Goal: Transaction & Acquisition: Book appointment/travel/reservation

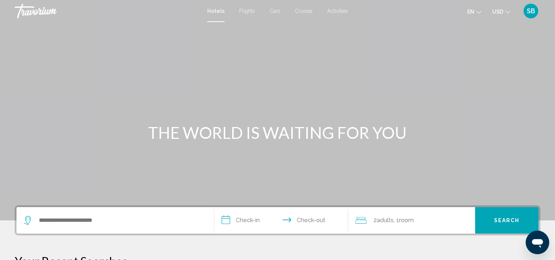
click at [534, 12] on span "SB" at bounding box center [531, 10] width 8 height 7
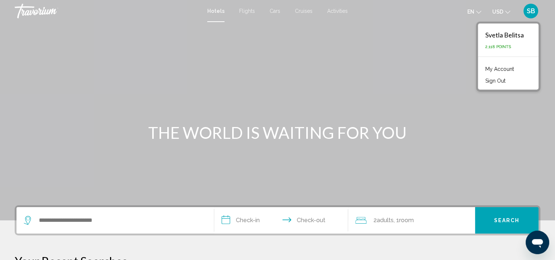
click at [500, 70] on link "My Account" at bounding box center [499, 69] width 36 height 10
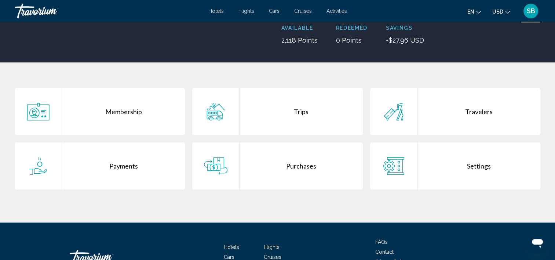
scroll to position [147, 0]
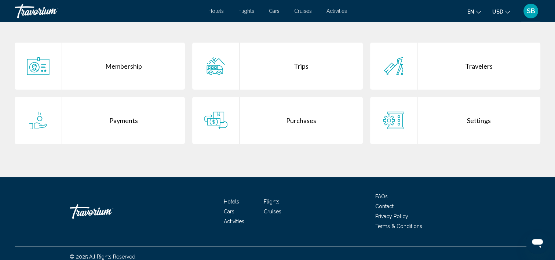
click at [292, 116] on div "Purchases" at bounding box center [300, 120] width 123 height 47
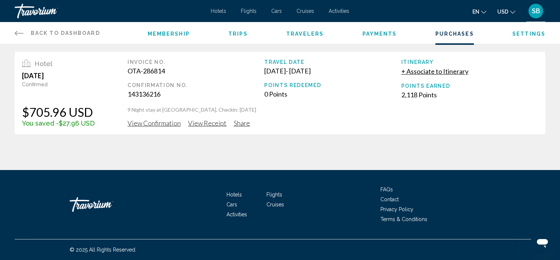
click at [243, 124] on span "Share" at bounding box center [242, 123] width 16 height 8
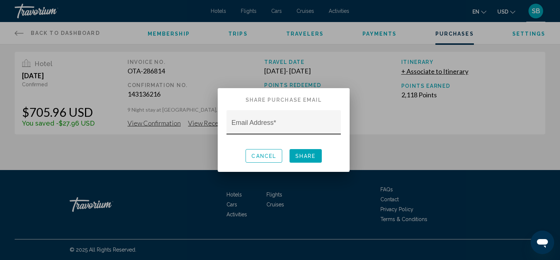
click at [286, 121] on div "Email Address *" at bounding box center [284, 124] width 105 height 19
drag, startPoint x: 286, startPoint y: 121, endPoint x: 249, endPoint y: 122, distance: 36.7
click at [249, 122] on input "Email Address *" at bounding box center [284, 125] width 105 height 7
paste input "**********"
type input "**********"
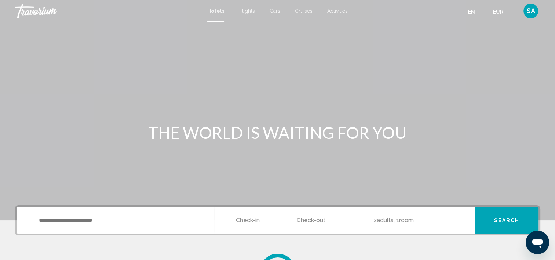
scroll to position [138, 0]
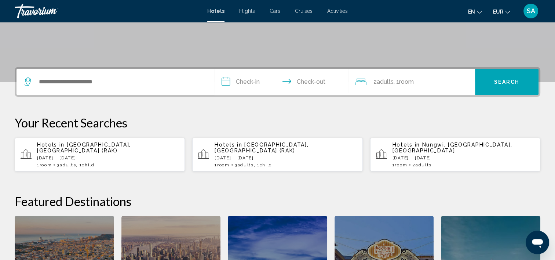
click at [51, 146] on span "Hotels in" at bounding box center [51, 145] width 28 height 6
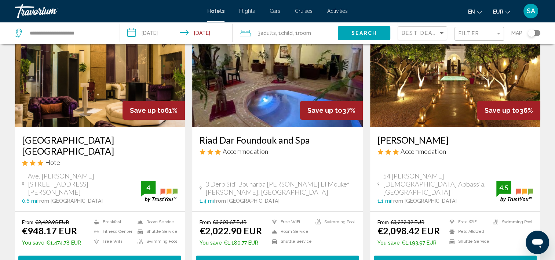
scroll to position [73, 0]
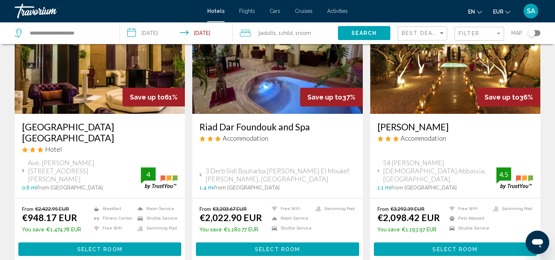
click at [144, 237] on div "From €2,422.95 EUR €948.17 EUR You save €1,474.78 EUR Breakfast Fitness Center …" at bounding box center [100, 230] width 170 height 65
click at [145, 242] on button "Select Room" at bounding box center [99, 249] width 163 height 14
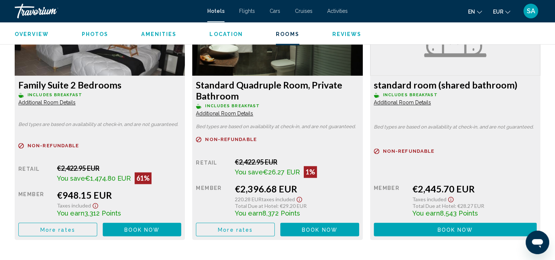
scroll to position [1066, 0]
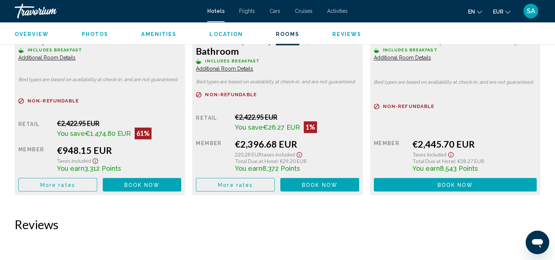
click at [138, 187] on button "Book now No longer available" at bounding box center [142, 184] width 79 height 14
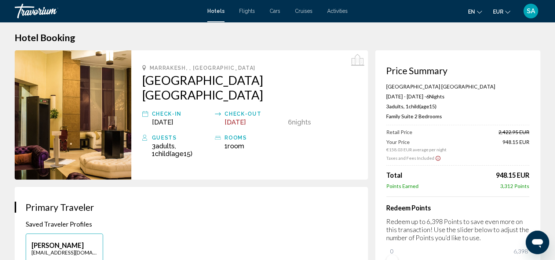
scroll to position [37, 0]
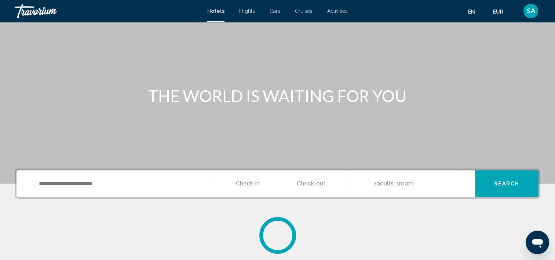
scroll to position [138, 0]
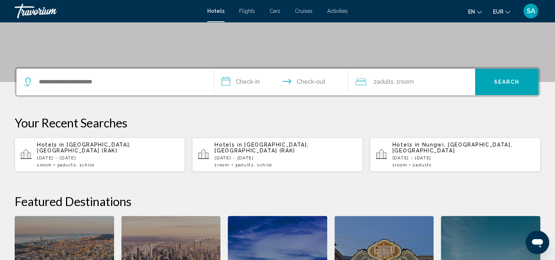
click at [319, 162] on div "1 Room rooms 3 Adult Adults , 1 Child Children" at bounding box center [286, 164] width 142 height 5
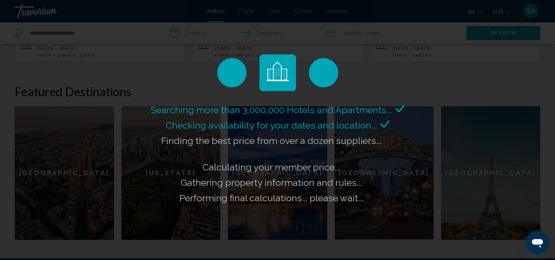
scroll to position [248, 0]
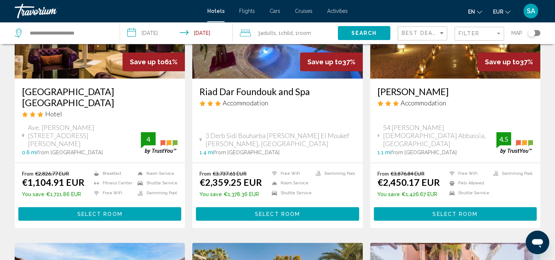
scroll to position [183, 0]
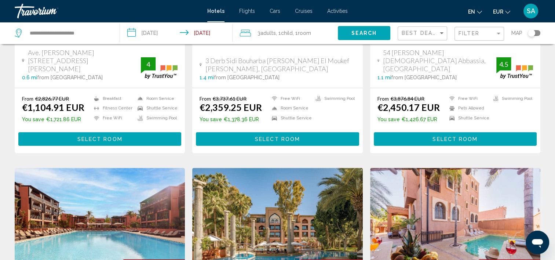
drag, startPoint x: 65, startPoint y: 127, endPoint x: 75, endPoint y: 127, distance: 9.6
click at [65, 127] on div "From €2,826.77 EUR €1,104.91 EUR You save €1,721.86 EUR Breakfast Fitness Cente…" at bounding box center [100, 120] width 170 height 65
click at [97, 132] on button "Select Room" at bounding box center [99, 139] width 163 height 14
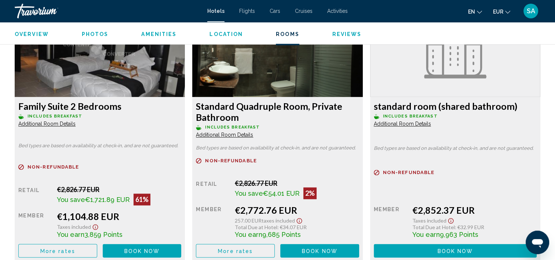
scroll to position [1030, 0]
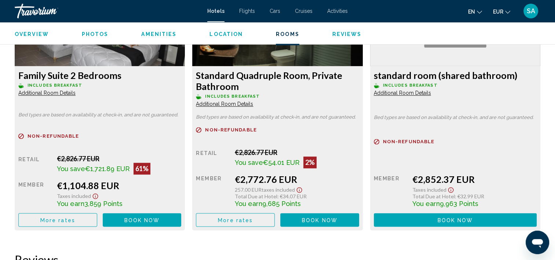
click at [135, 221] on span "Book now" at bounding box center [142, 220] width 36 height 6
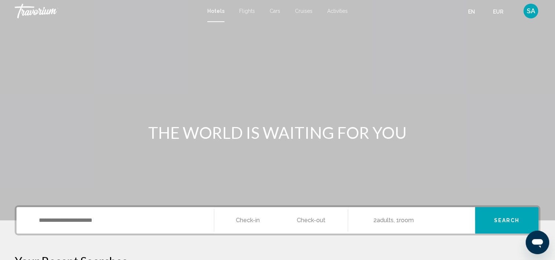
click at [249, 219] on input "**********" at bounding box center [282, 221] width 137 height 29
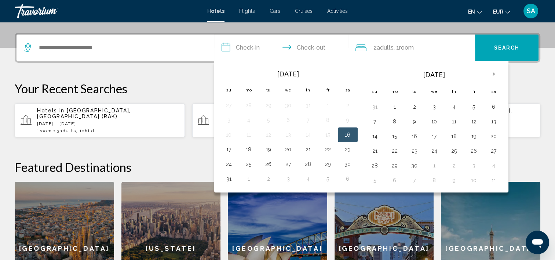
scroll to position [181, 0]
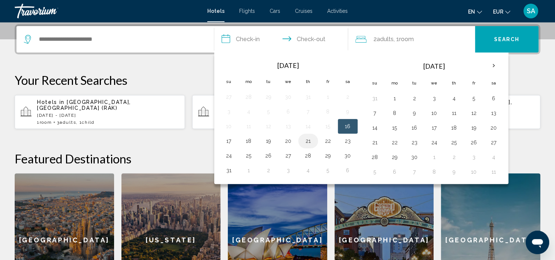
click at [304, 139] on button "21" at bounding box center [308, 141] width 12 height 10
click at [223, 155] on button "24" at bounding box center [229, 155] width 12 height 10
type input "**********"
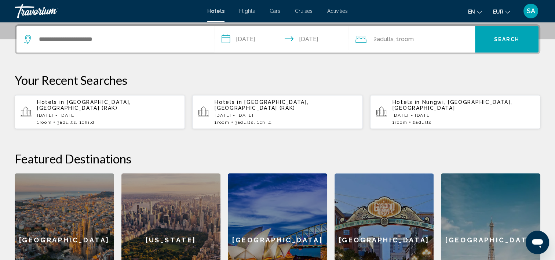
click at [137, 45] on div "Search widget" at bounding box center [115, 39] width 183 height 26
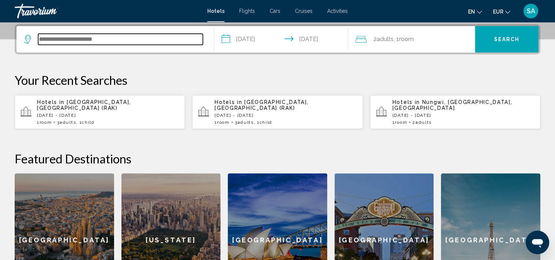
click at [127, 39] on input "Search widget" at bounding box center [120, 39] width 165 height 11
type input "*"
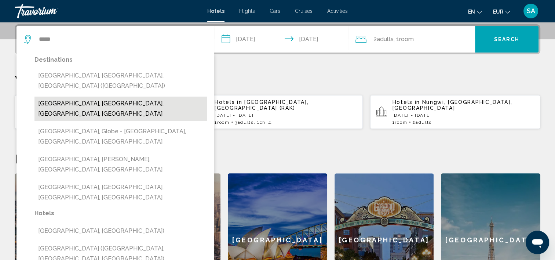
click at [143, 96] on button "Miami Beach, Miami, FL, United States" at bounding box center [120, 108] width 172 height 24
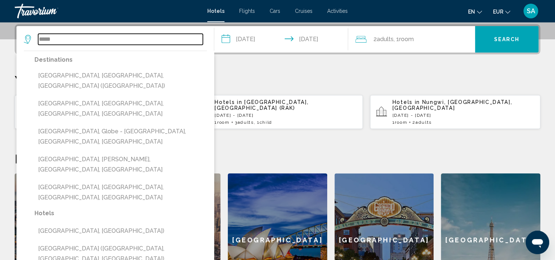
type input "**********"
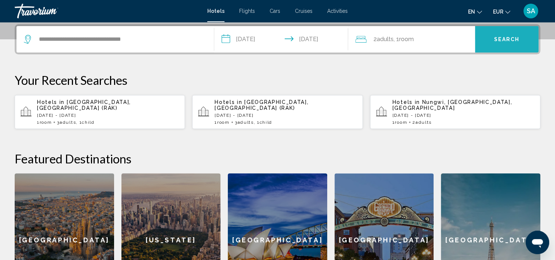
click at [496, 42] on button "Search" at bounding box center [506, 39] width 63 height 26
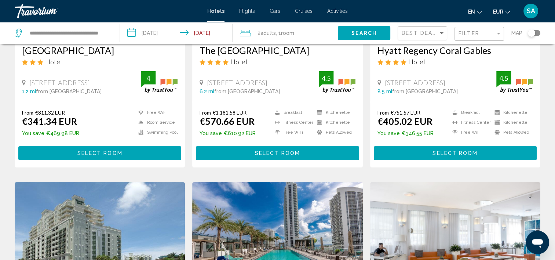
scroll to position [147, 0]
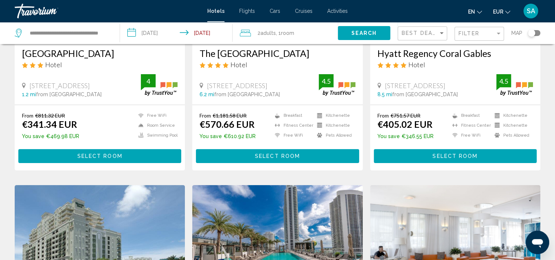
click at [133, 152] on button "Select Room" at bounding box center [99, 156] width 163 height 14
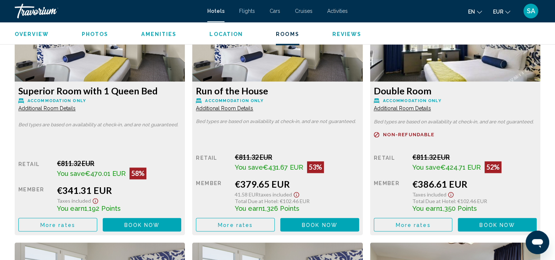
scroll to position [1061, 0]
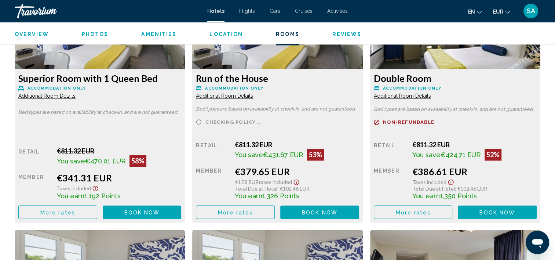
click at [158, 208] on button "Book now No longer available" at bounding box center [142, 212] width 79 height 14
